Goal: Participate in discussion: Engage in conversation with other users on a specific topic

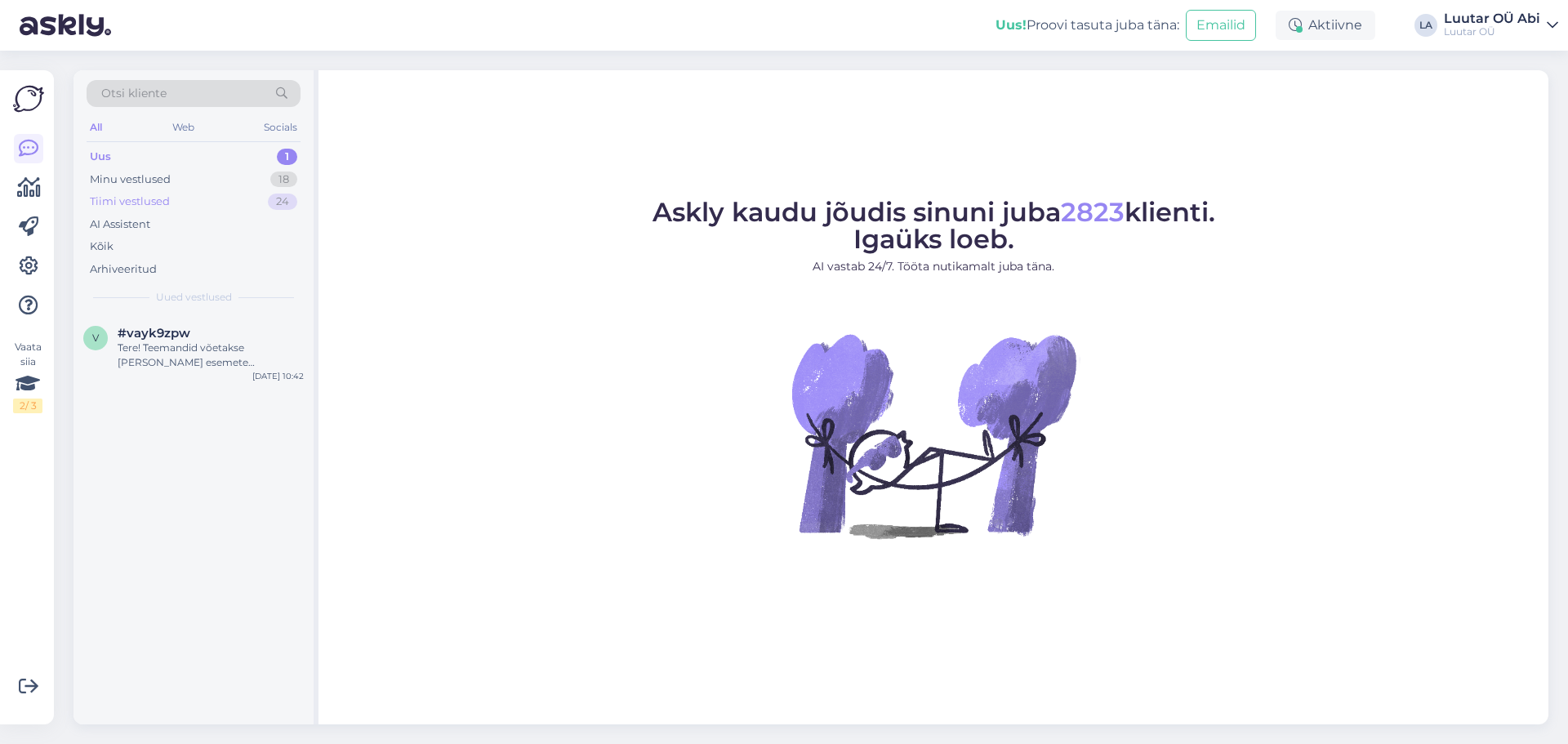
click at [187, 198] on div "Tiimi vestlused 24" at bounding box center [193, 201] width 214 height 23
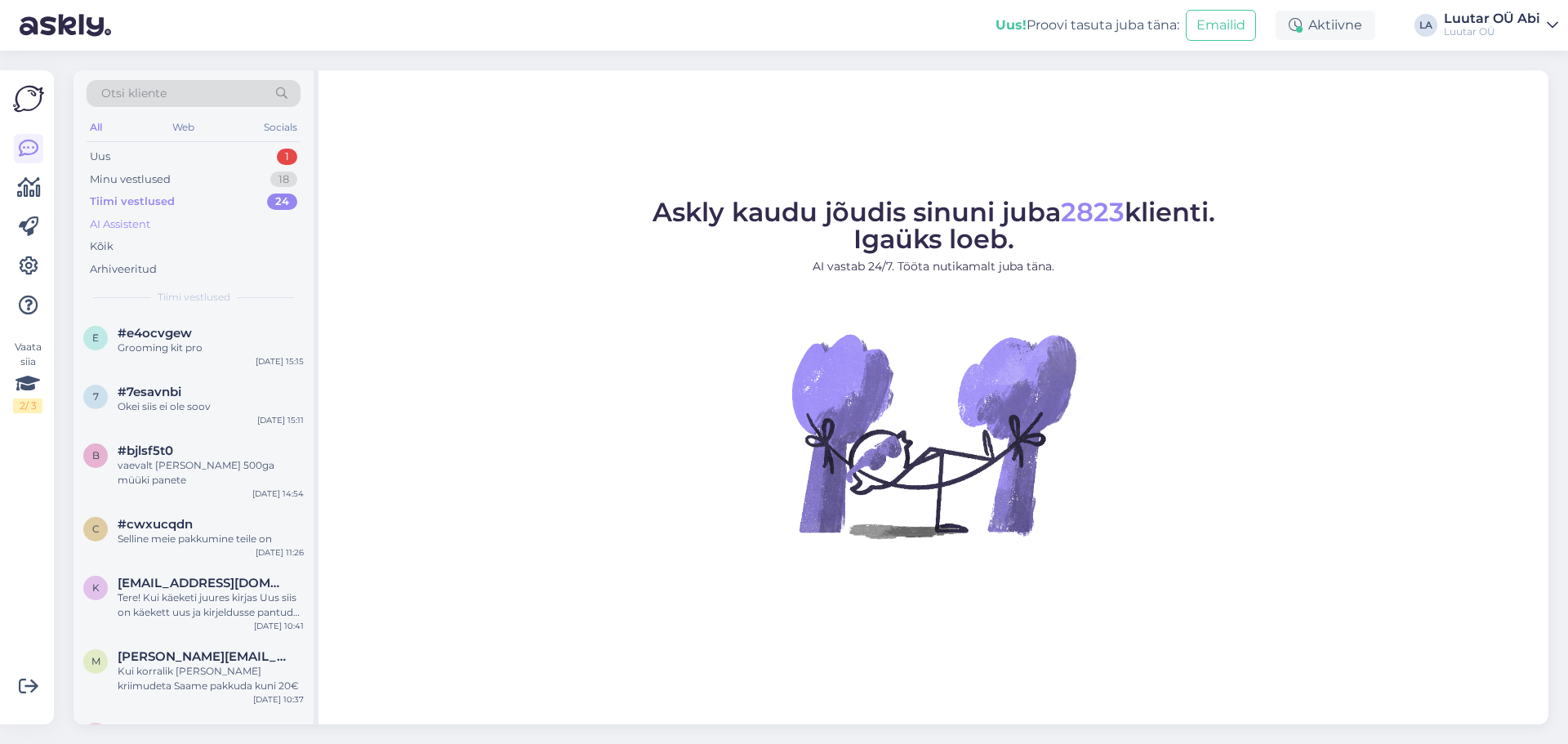
click at [182, 228] on div "AI Assistent" at bounding box center [193, 224] width 214 height 23
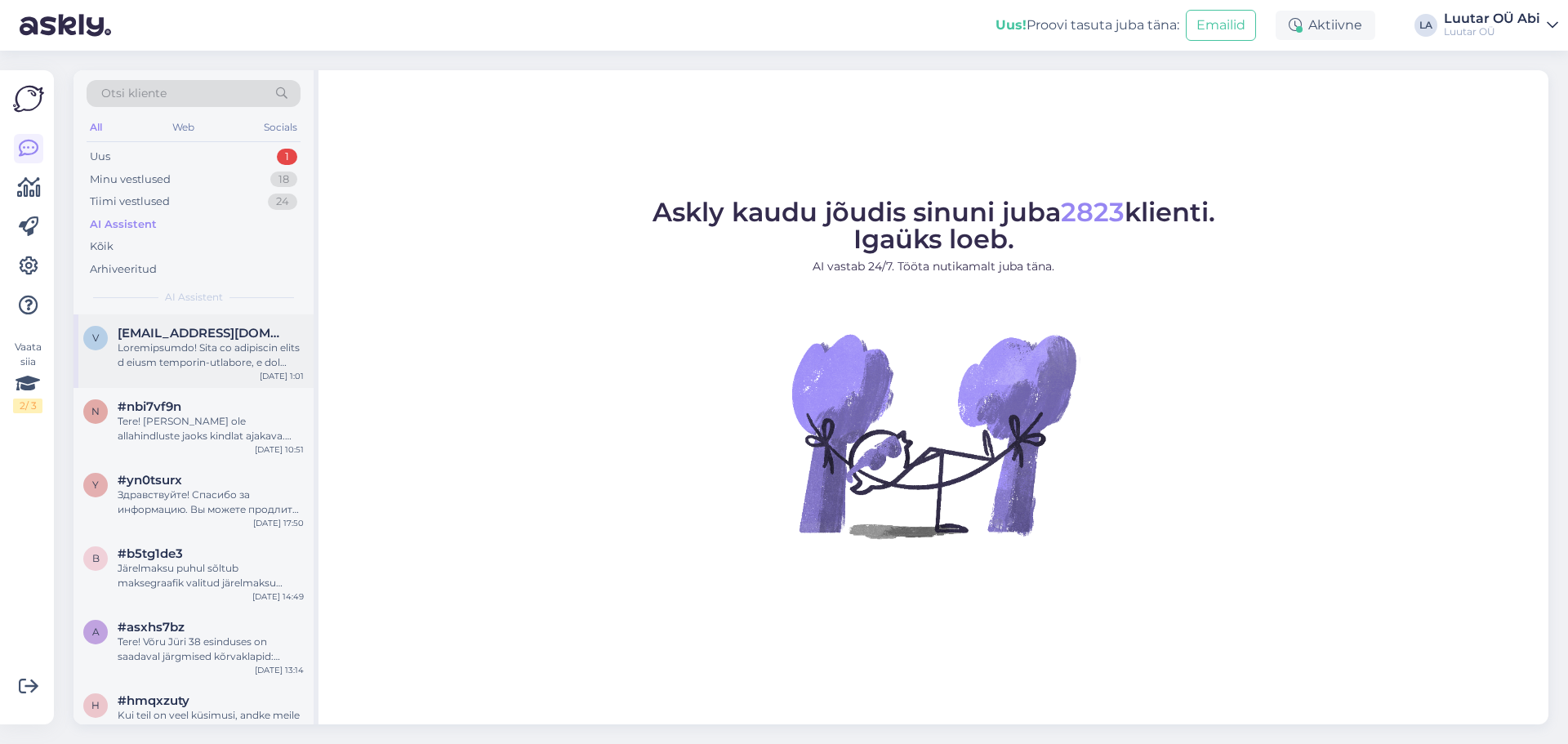
click at [229, 358] on div at bounding box center [211, 355] width 187 height 30
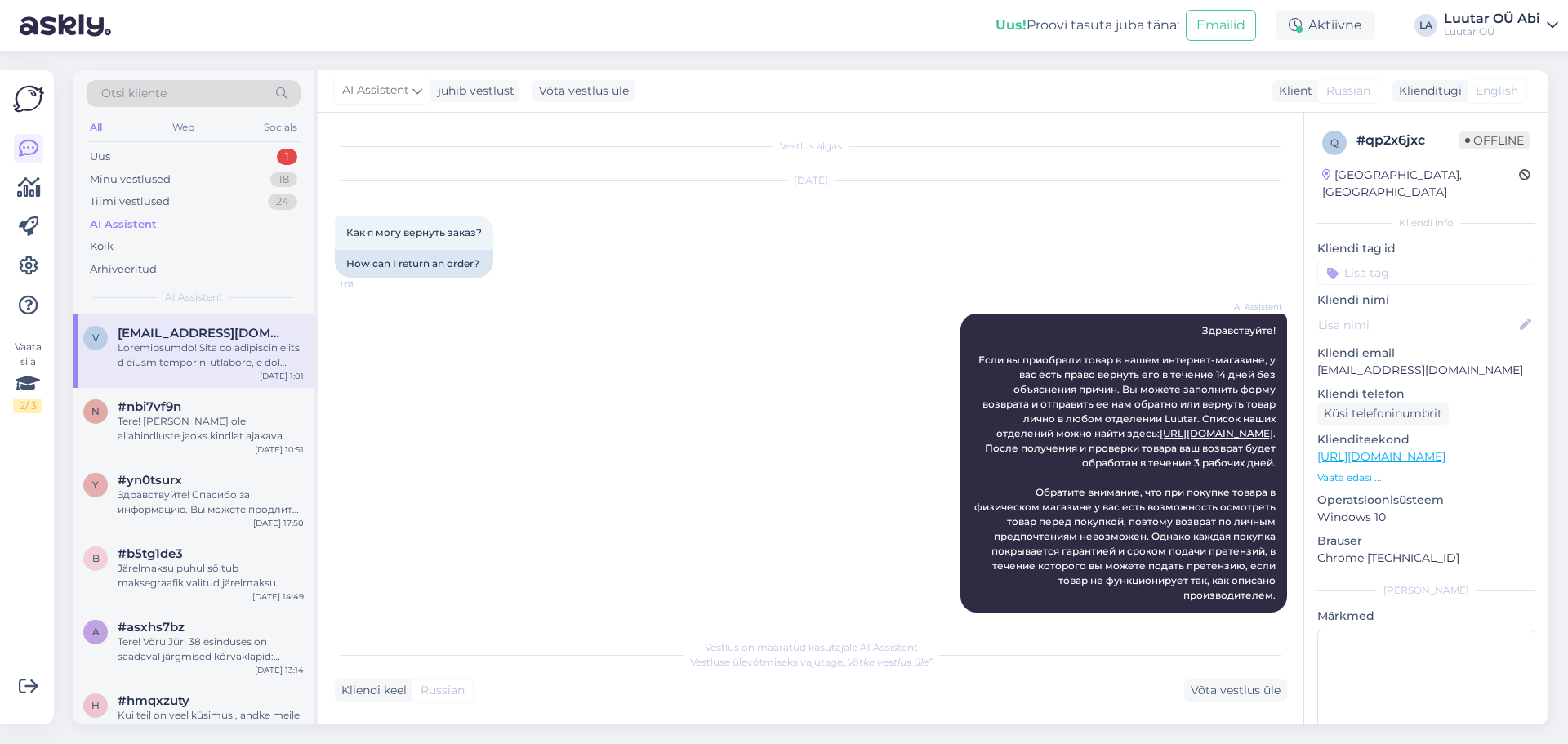
scroll to position [30, 0]
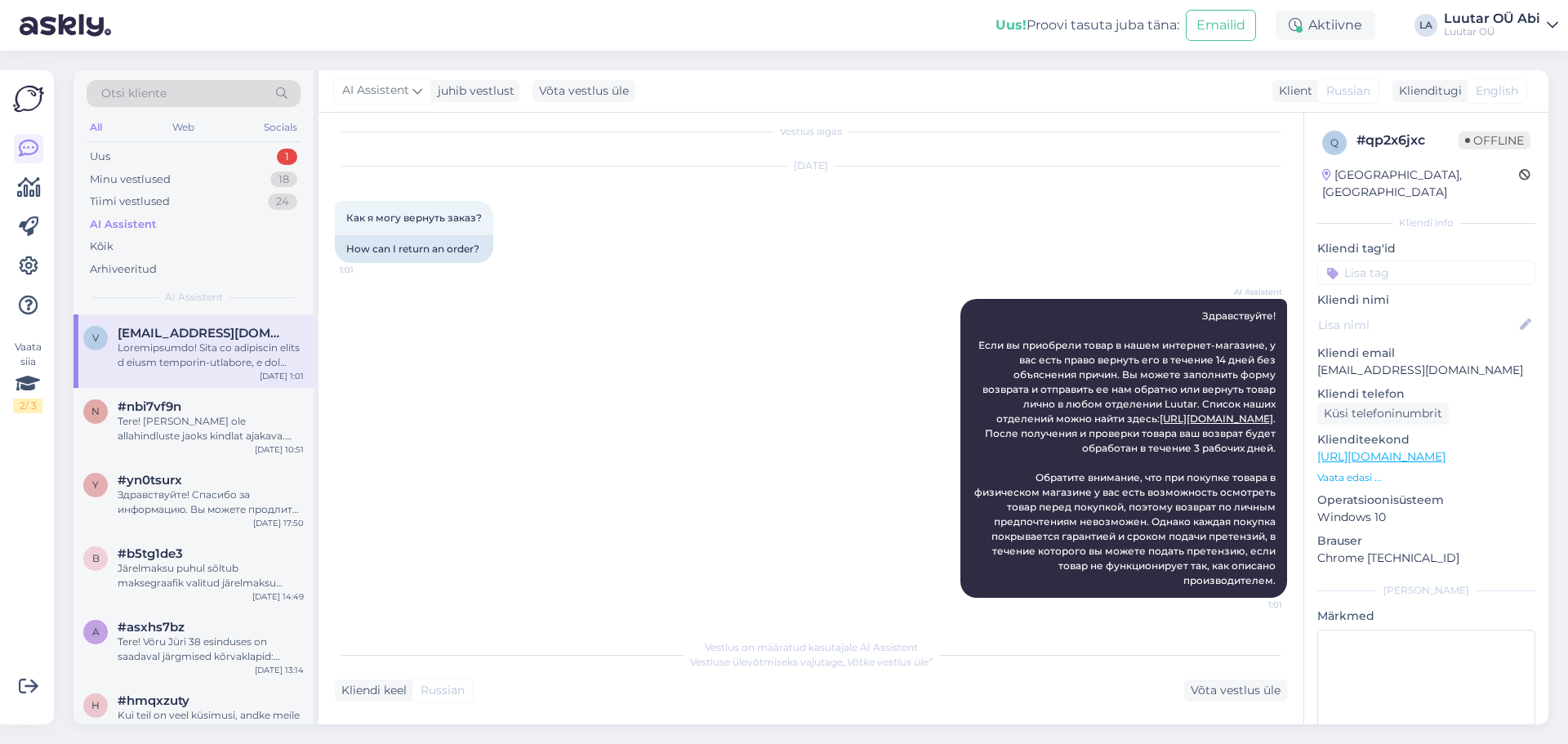
click at [124, 138] on div "All Web Socials" at bounding box center [193, 130] width 214 height 25
click at [126, 151] on div "Uus 1" at bounding box center [193, 156] width 214 height 23
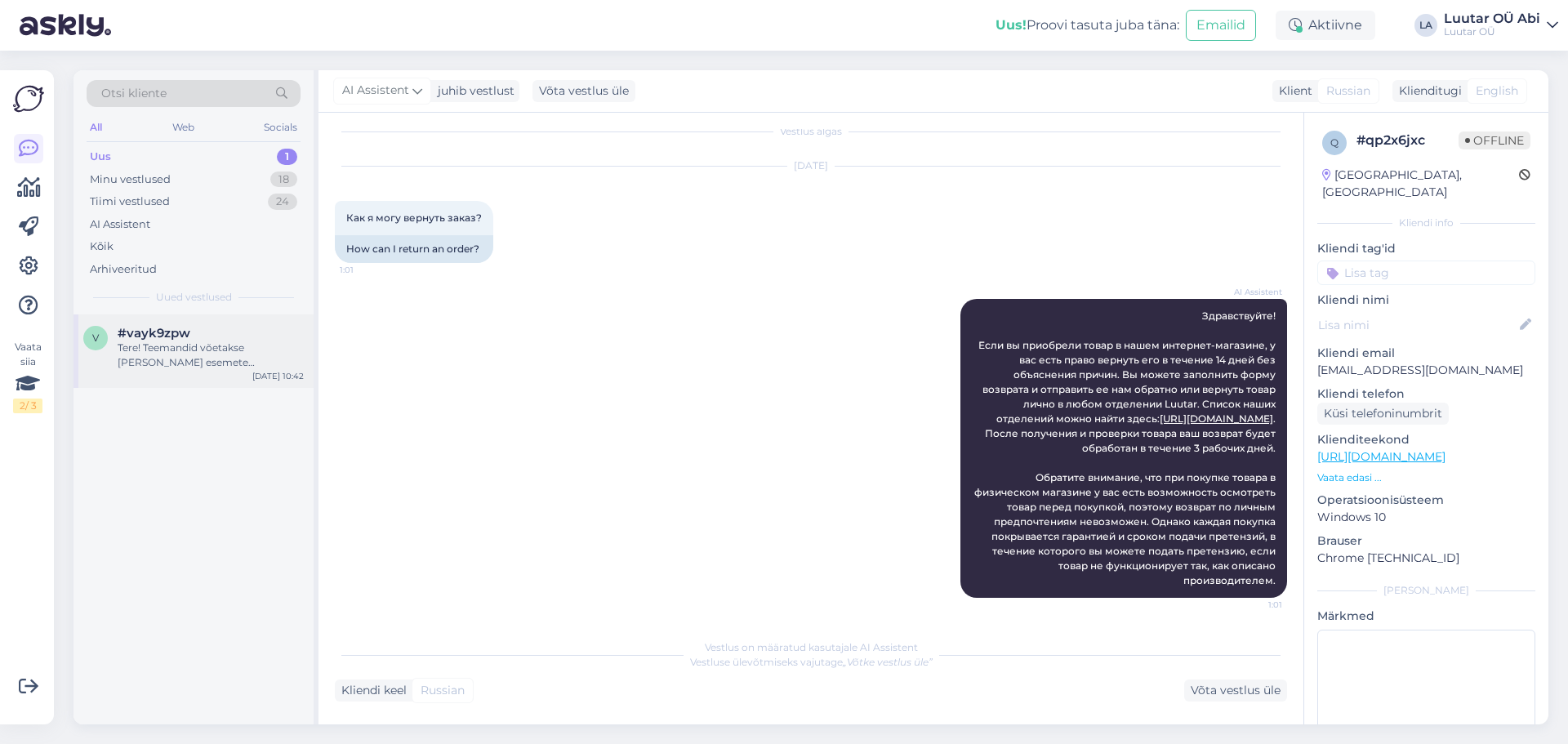
click at [207, 361] on div "Tere! Teemandid võetakse [PERSON_NAME] esemete hindamisel arvesse. Teemantidega…" at bounding box center [211, 355] width 187 height 30
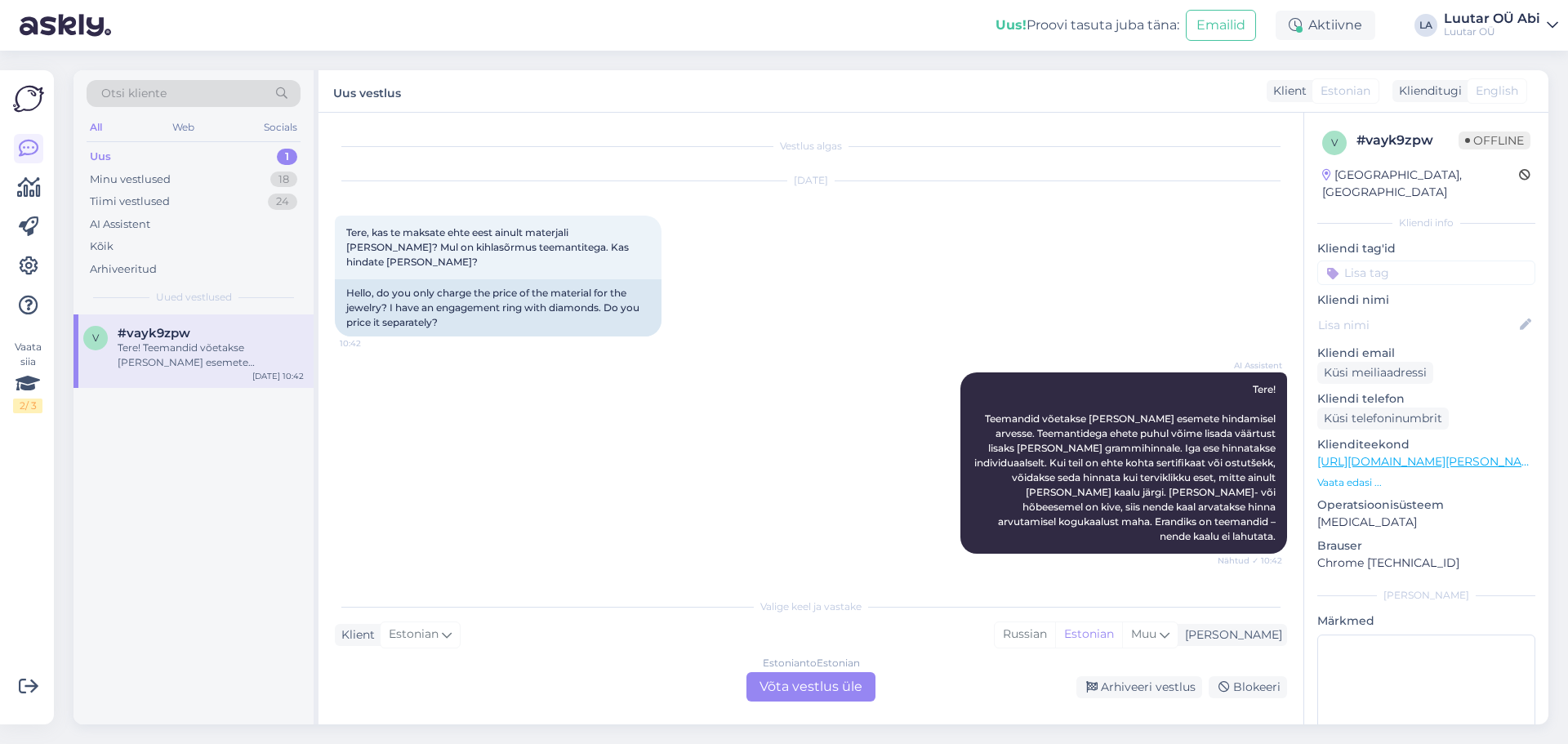
click at [1549, 30] on icon at bounding box center [1552, 25] width 11 height 13
click at [1548, 30] on icon at bounding box center [1552, 25] width 11 height 13
click at [204, 197] on div "Tiimi vestlused 24" at bounding box center [193, 201] width 214 height 23
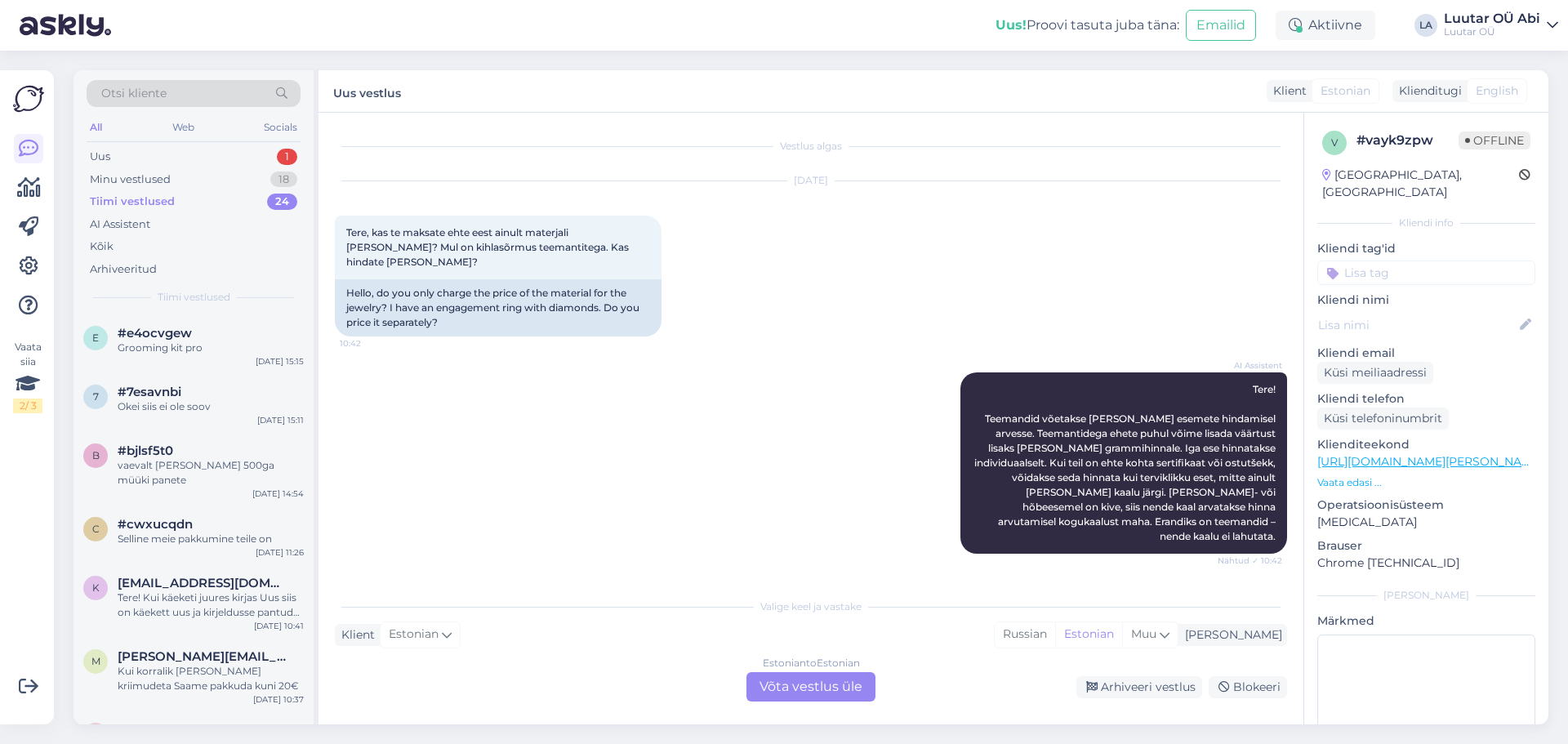
click at [176, 201] on div "Tiimi vestlused 24" at bounding box center [193, 201] width 214 height 23
